Goal: Task Accomplishment & Management: Manage account settings

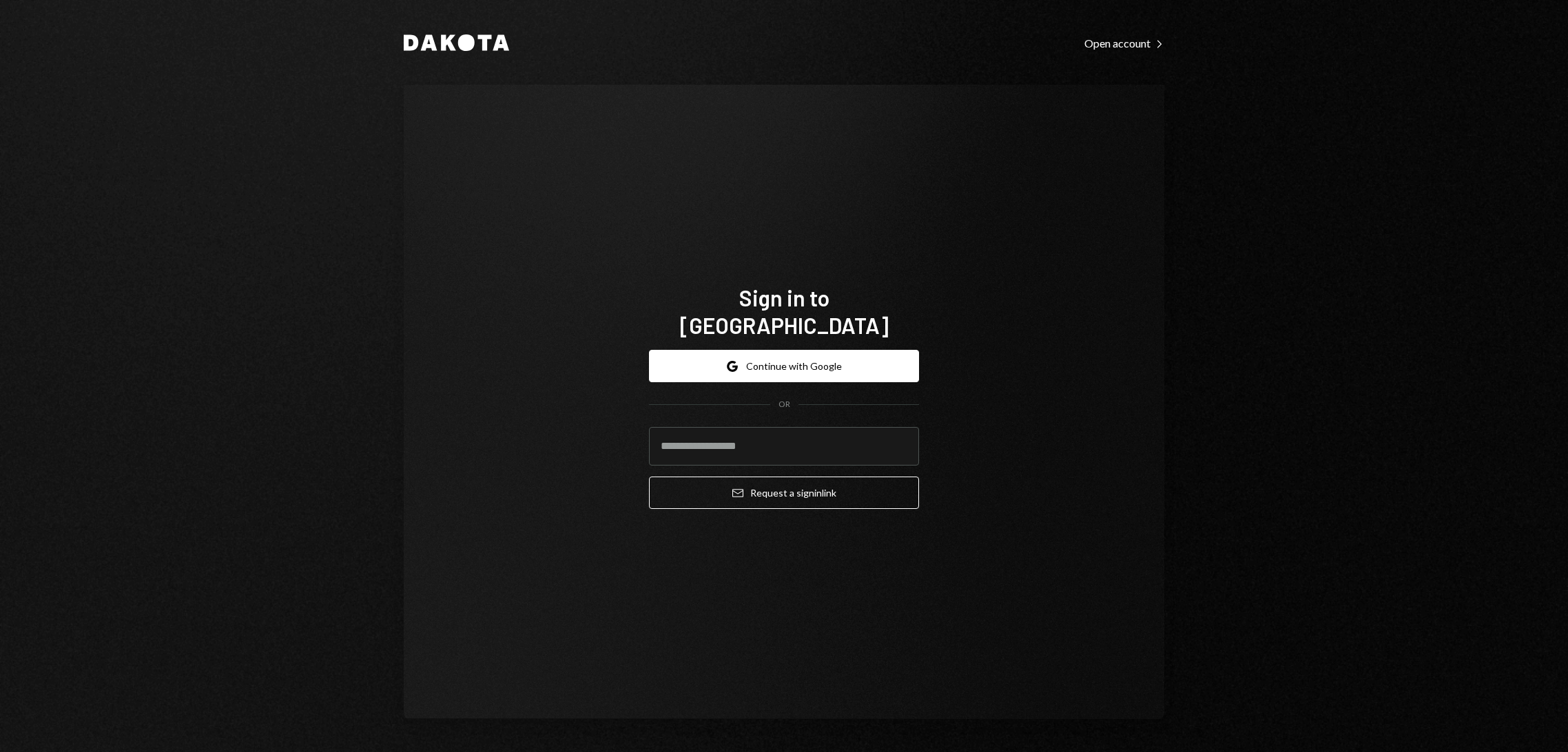
click at [766, 439] on input "email" at bounding box center [784, 446] width 270 height 39
type input "**********"
click at [789, 483] on button "Email Request a sign in link" at bounding box center [784, 492] width 270 height 33
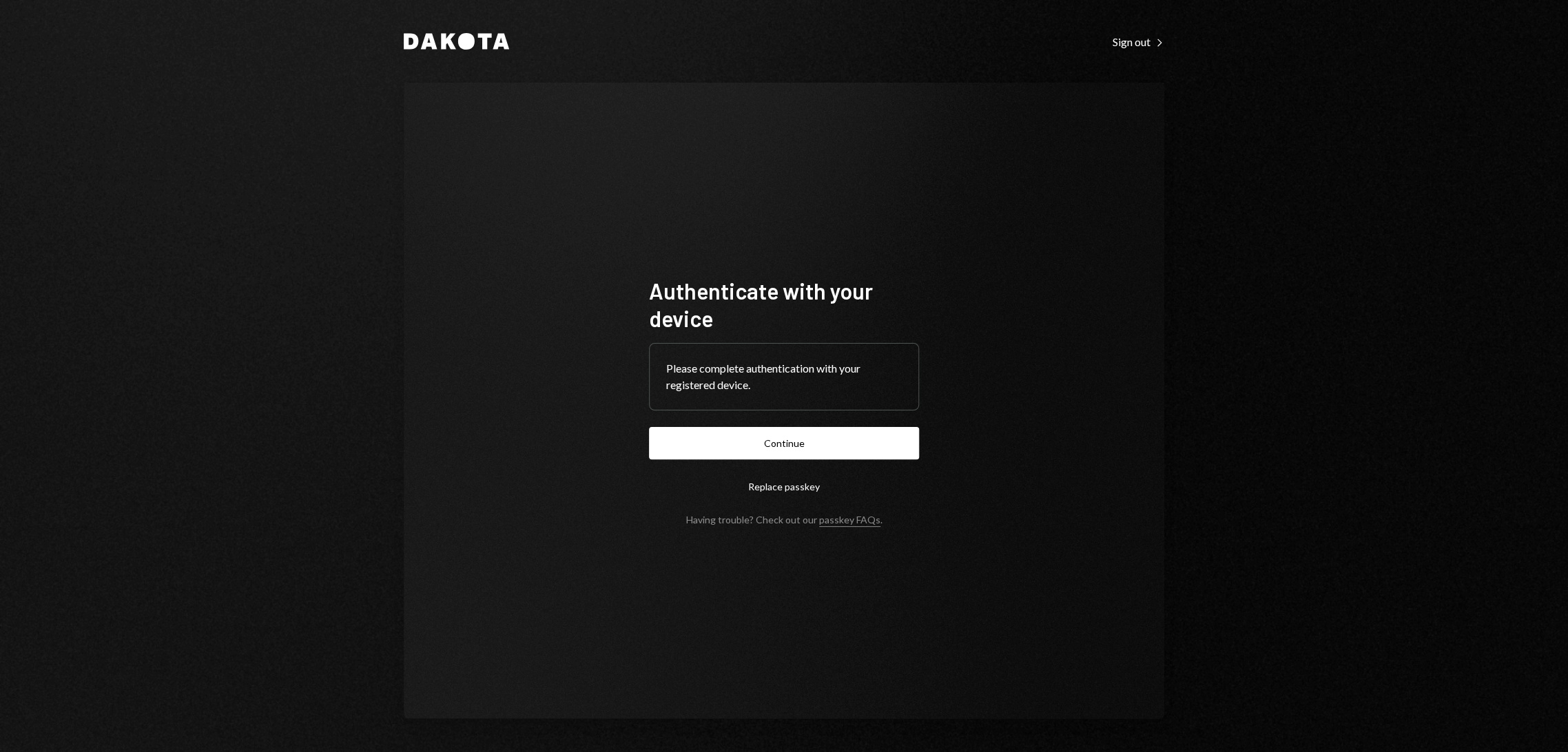
click at [755, 439] on button "Continue" at bounding box center [784, 443] width 270 height 33
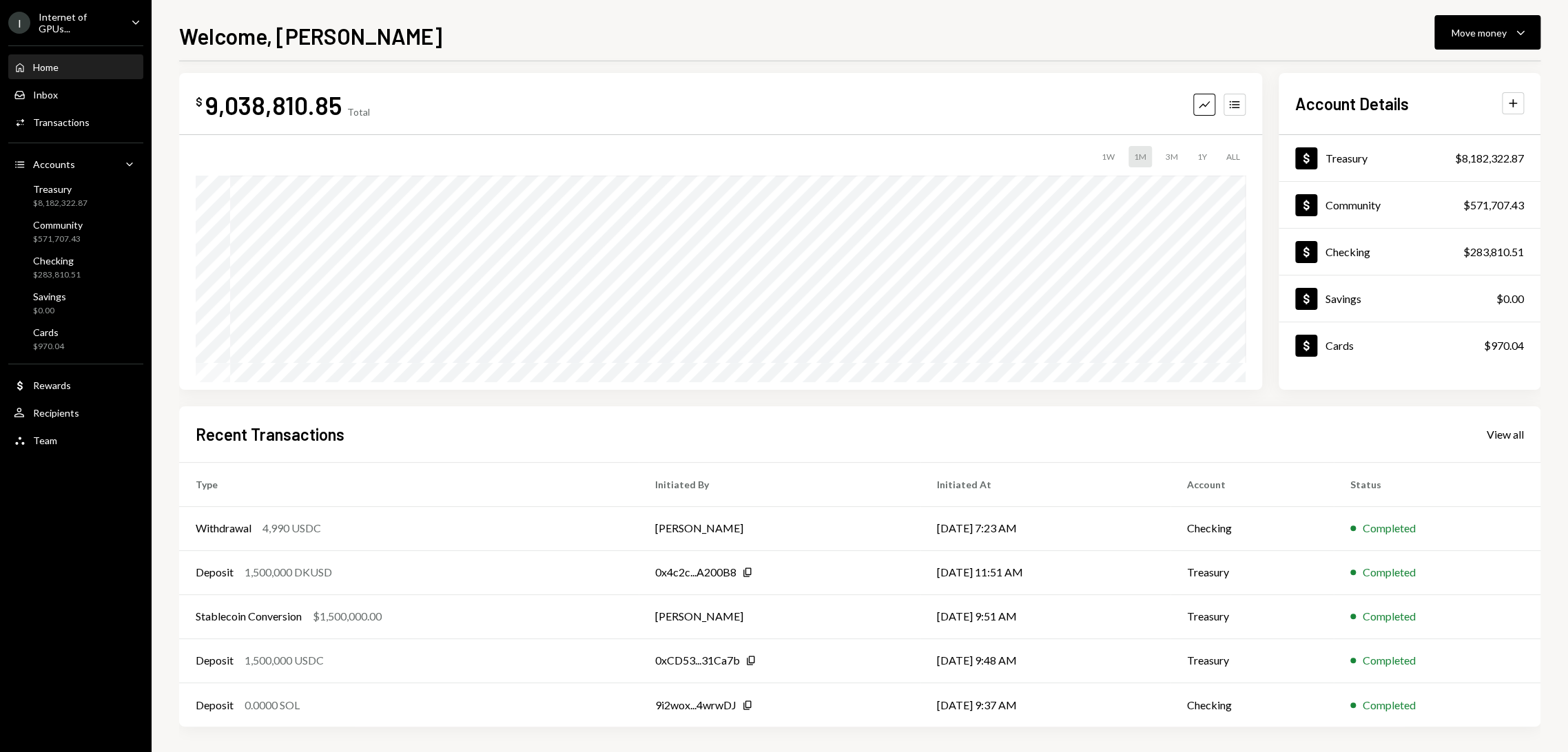
scroll to position [12, 0]
click at [88, 117] on div "Activities Transactions" at bounding box center [75, 122] width 124 height 13
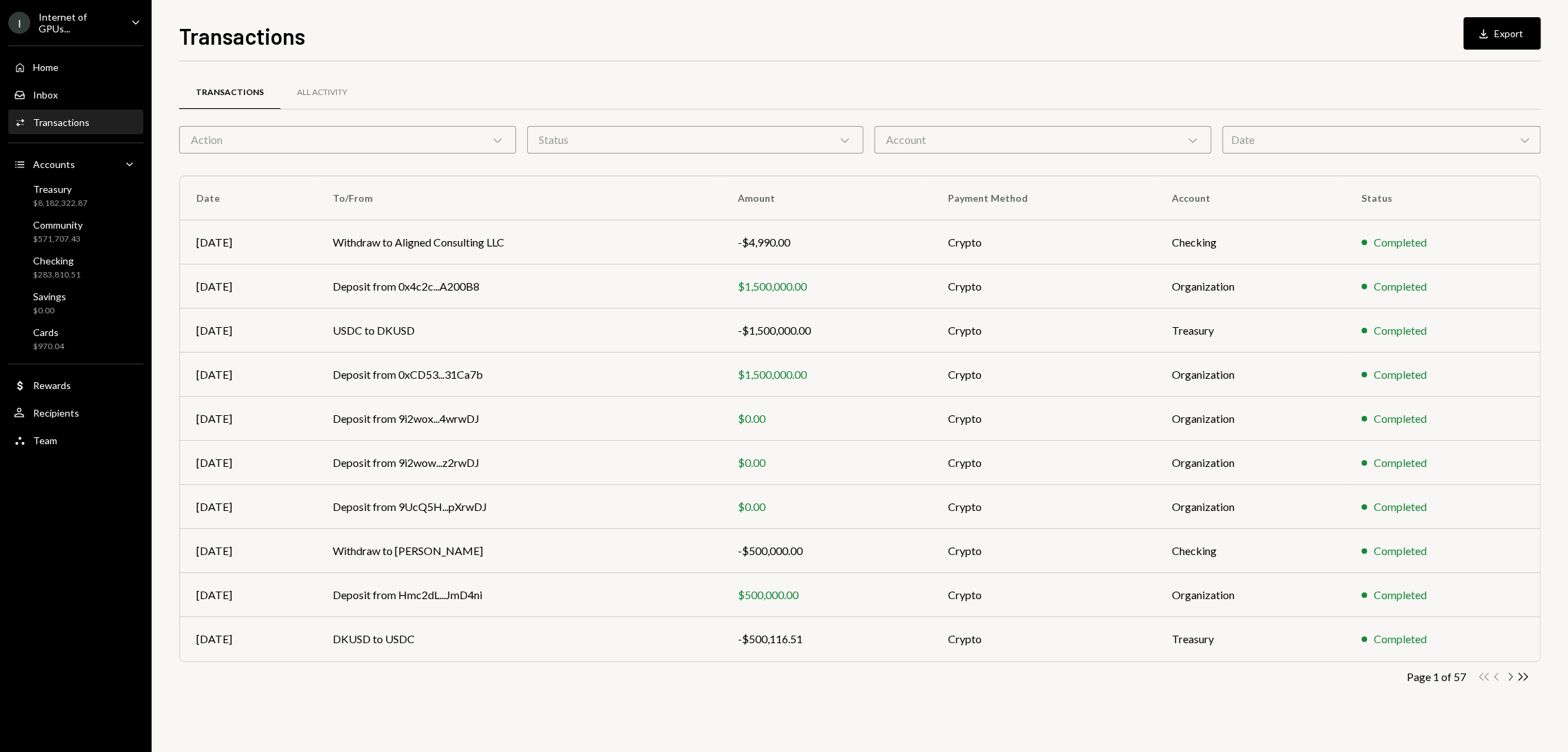
click at [1507, 676] on icon "Chevron Right" at bounding box center [1509, 676] width 13 height 13
